Goal: Obtain resource: Download file/media

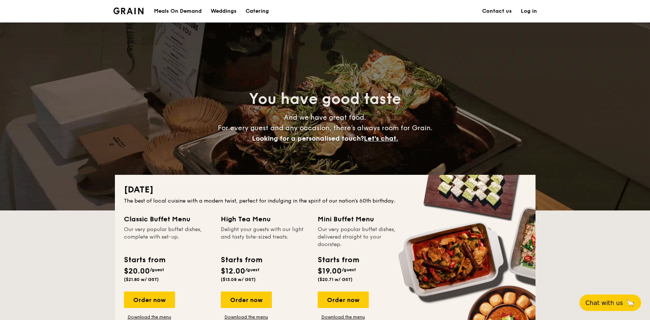
click at [167, 8] on div "Meals On Demand" at bounding box center [178, 11] width 48 height 23
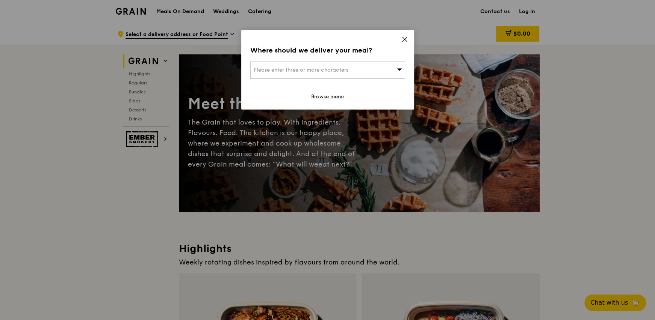
click at [403, 39] on icon at bounding box center [404, 39] width 5 height 5
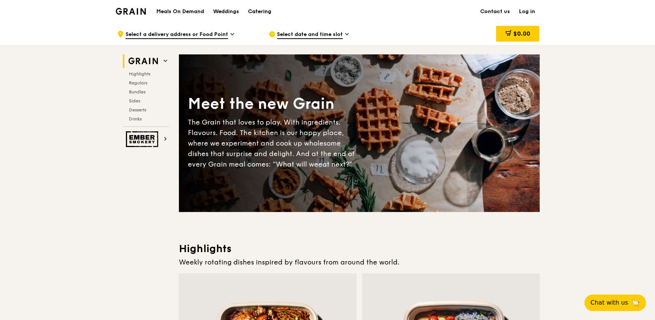
click at [253, 9] on div "Catering" at bounding box center [259, 11] width 23 height 23
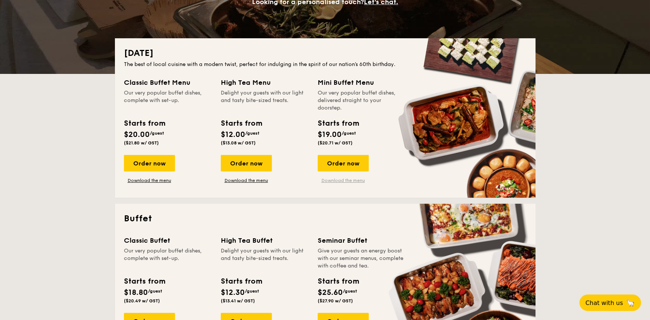
scroll to position [150, 0]
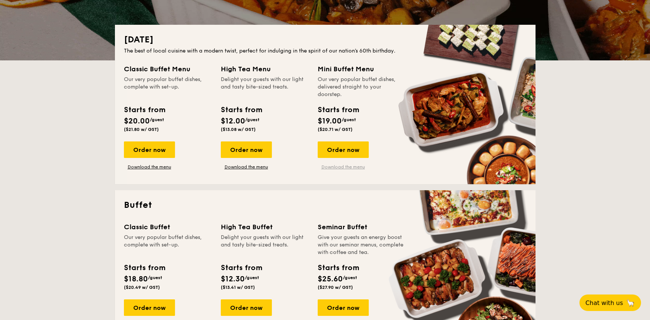
click at [339, 165] on link "Download the menu" at bounding box center [343, 167] width 51 height 6
